Goal: Information Seeking & Learning: Find specific page/section

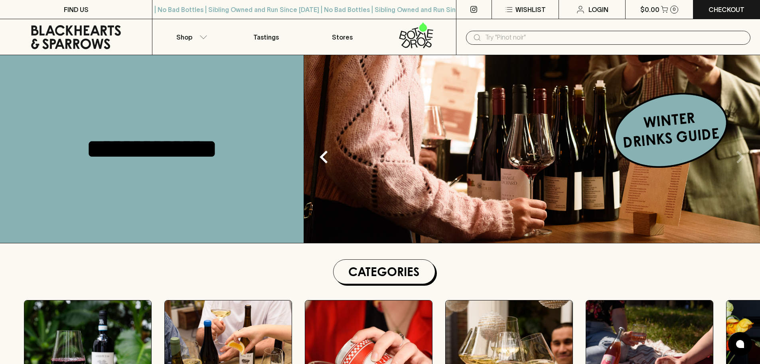
drag, startPoint x: 764, startPoint y: 152, endPoint x: 752, endPoint y: 191, distance: 40.9
click at [518, 36] on input "text" at bounding box center [614, 37] width 259 height 13
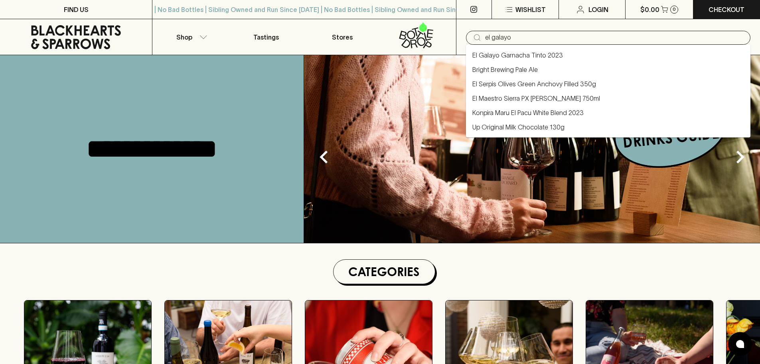
type input "el galayo"
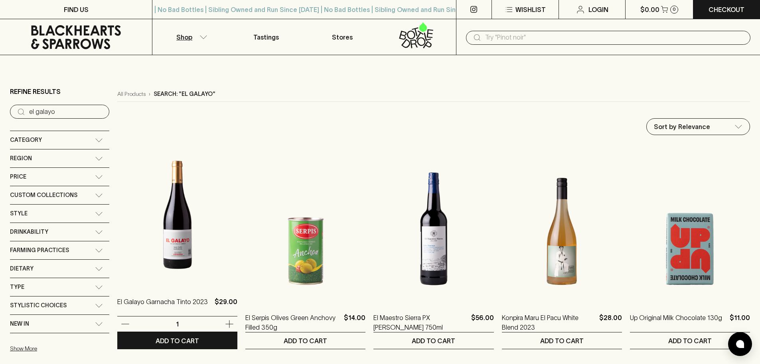
click at [178, 257] on img at bounding box center [177, 215] width 120 height 140
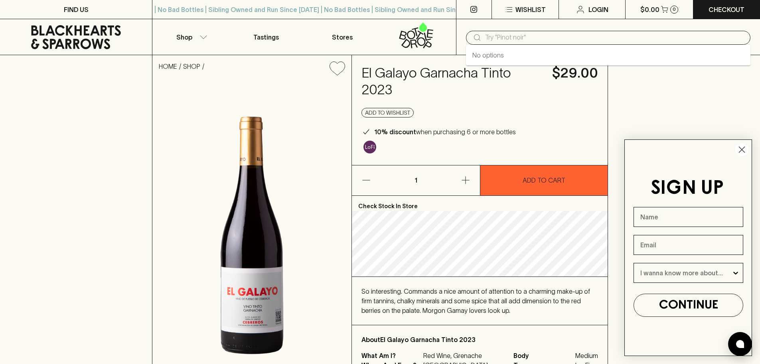
drag, startPoint x: 613, startPoint y: 37, endPoint x: 627, endPoint y: 36, distance: 14.0
click at [614, 36] on input "text" at bounding box center [614, 37] width 259 height 13
type input "cadia"
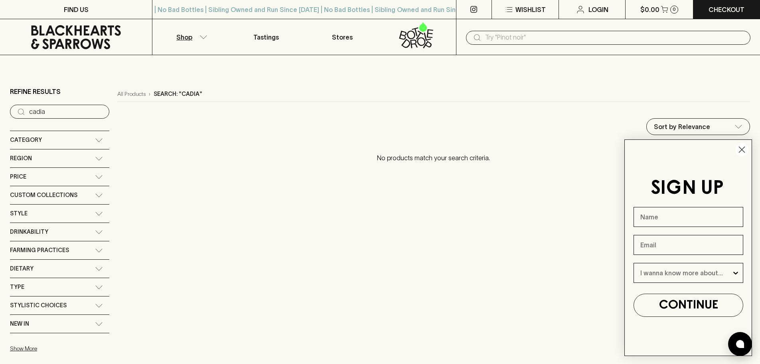
click at [568, 38] on input "text" at bounding box center [614, 37] width 259 height 13
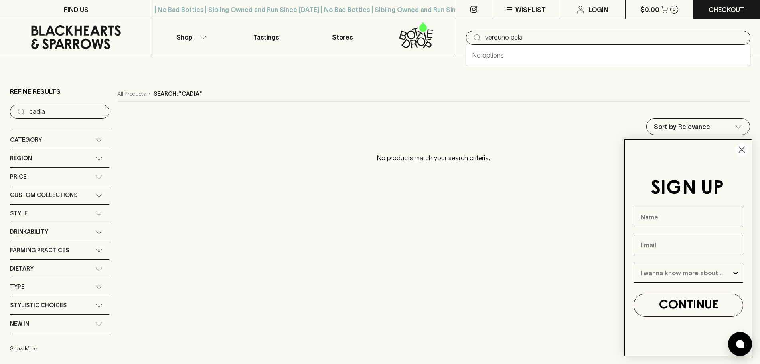
type input "verduno pela"
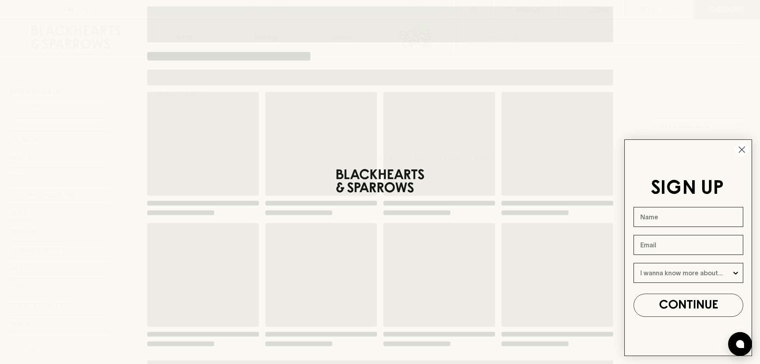
type input "verduno pela"
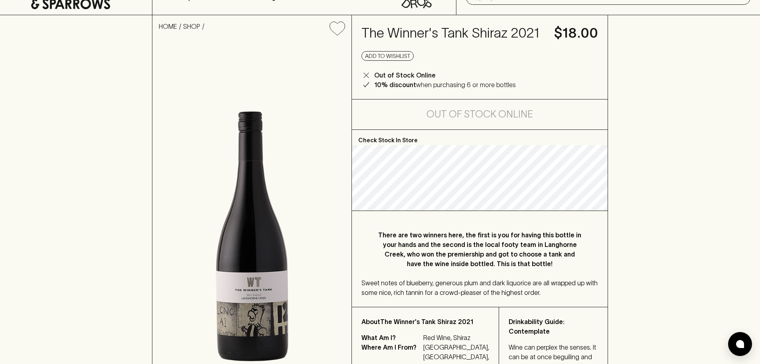
scroll to position [80, 0]
